Goal: Find specific page/section: Find specific page/section

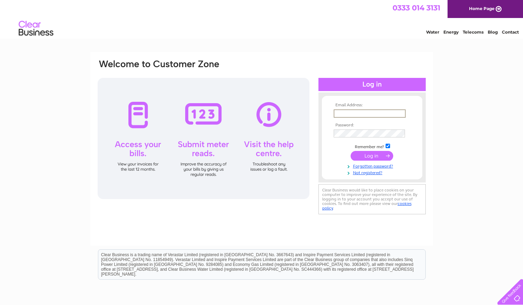
type input "fward@weedwise.co.uk"
click at [372, 155] on input "submit" at bounding box center [372, 156] width 43 height 10
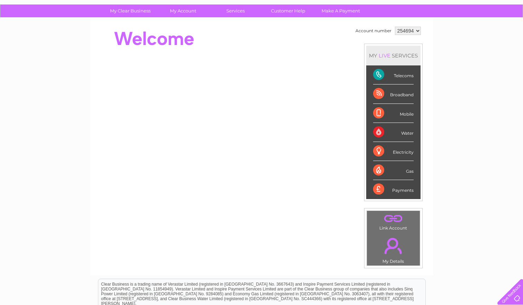
scroll to position [55, 0]
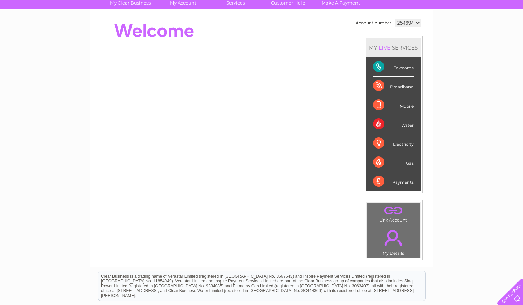
click at [396, 214] on link "." at bounding box center [394, 211] width 50 height 12
click at [402, 69] on div "Telecoms" at bounding box center [393, 66] width 41 height 19
click at [382, 68] on div "Telecoms" at bounding box center [393, 66] width 41 height 19
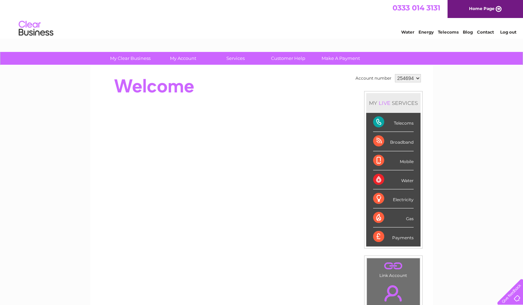
scroll to position [0, 0]
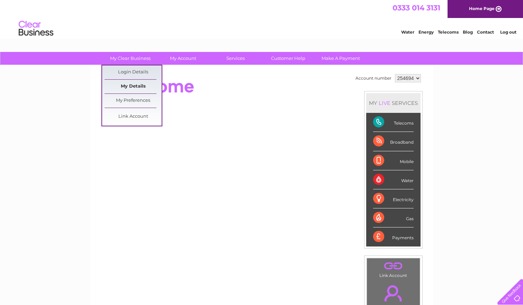
click at [135, 83] on link "My Details" at bounding box center [133, 87] width 57 height 14
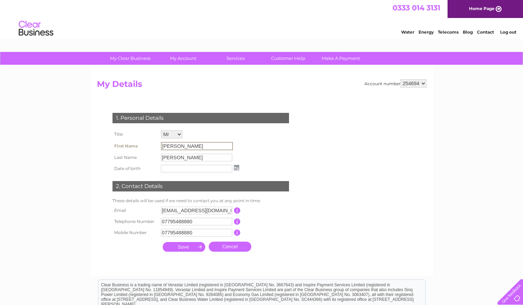
click at [173, 145] on input "[PERSON_NAME]" at bounding box center [197, 146] width 72 height 8
click at [173, 146] on input "[PERSON_NAME]" at bounding box center [197, 146] width 72 height 8
click at [199, 142] on input "[PERSON_NAME]" at bounding box center [197, 146] width 72 height 8
click at [221, 125] on td "1. Personal Details" at bounding box center [201, 117] width 180 height 23
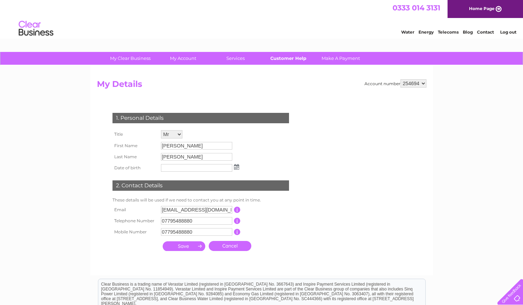
click at [282, 58] on link "Customer Help" at bounding box center [288, 58] width 57 height 13
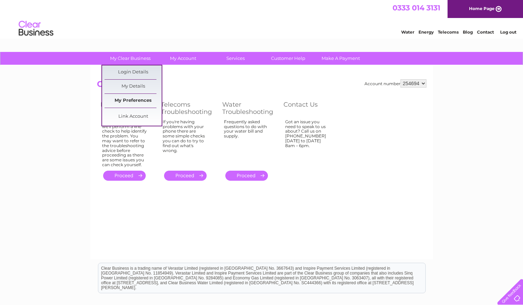
click at [136, 103] on link "My Preferences" at bounding box center [133, 101] width 57 height 14
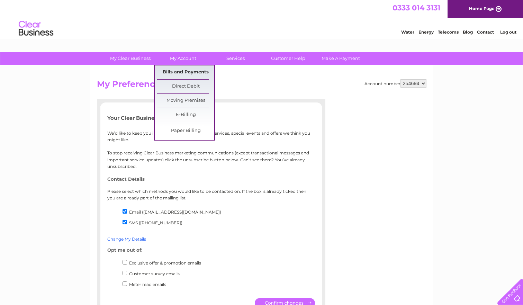
click at [187, 71] on link "Bills and Payments" at bounding box center [185, 72] width 57 height 14
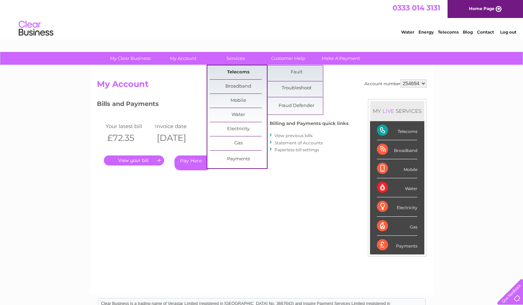
click at [236, 73] on link "Telecoms" at bounding box center [238, 72] width 57 height 14
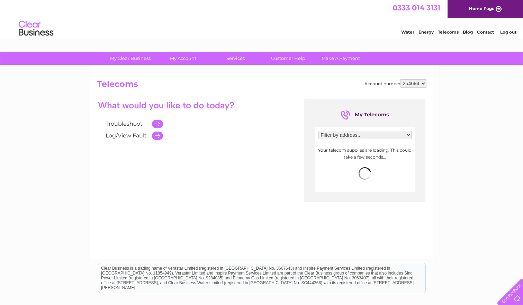
click at [370, 139] on div "Filter by address... Hazelbrook, Horton, Northampton, Northamptonshire, NN7 2BE…" at bounding box center [364, 137] width 93 height 12
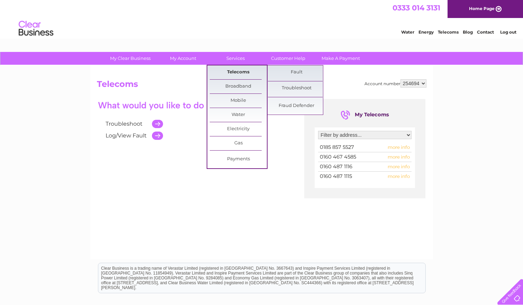
click at [238, 75] on link "Telecoms" at bounding box center [238, 72] width 57 height 14
click at [187, 56] on link "My Account" at bounding box center [182, 58] width 57 height 13
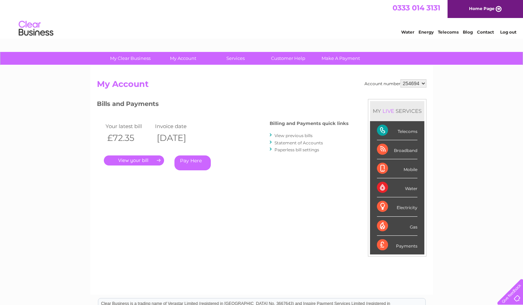
click at [139, 162] on link "." at bounding box center [134, 160] width 60 height 10
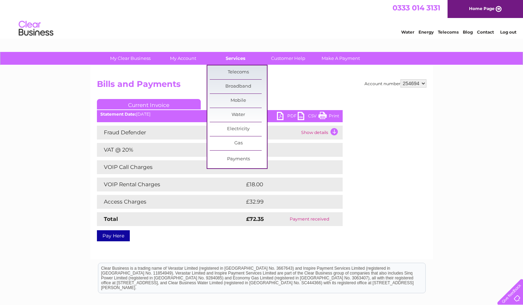
click at [245, 54] on link "Services" at bounding box center [235, 58] width 57 height 13
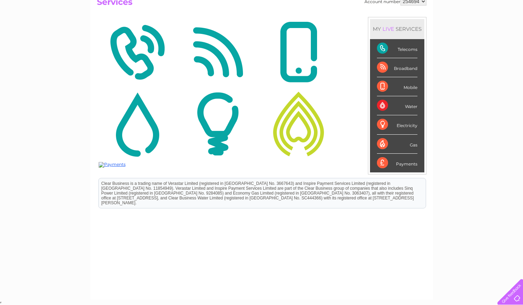
scroll to position [81, 0]
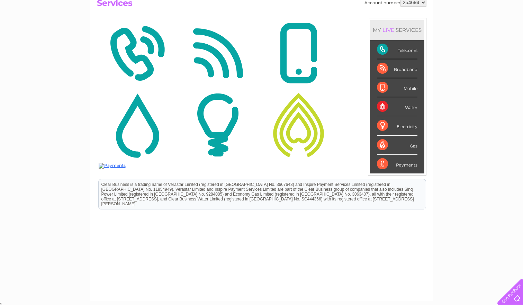
click at [139, 60] on img at bounding box center [137, 53] width 77 height 67
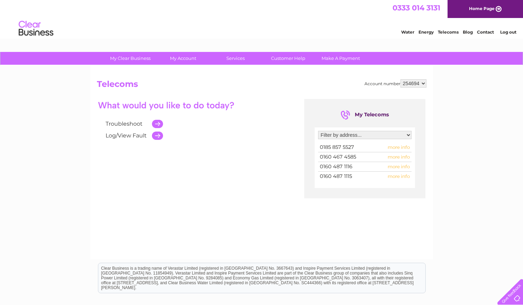
select select "915378"
